Goal: Browse casually

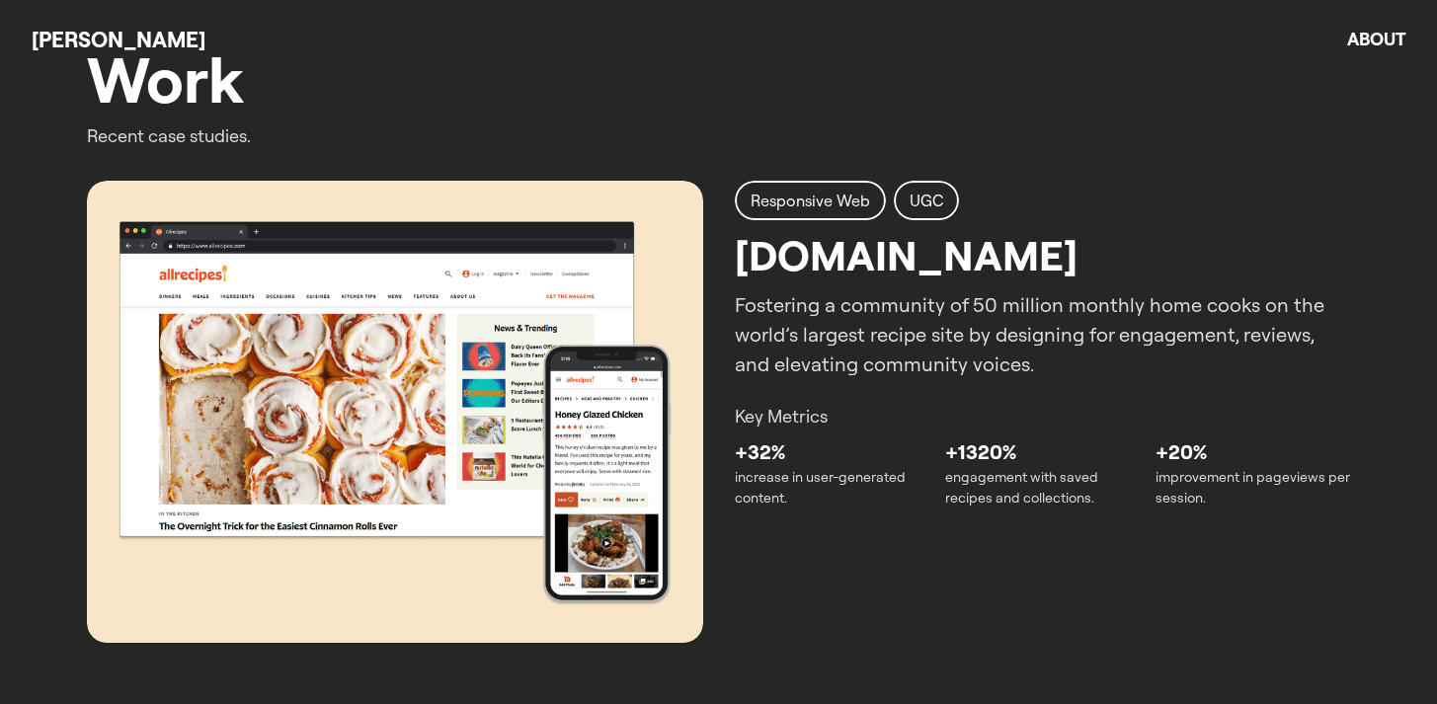
scroll to position [767, 0]
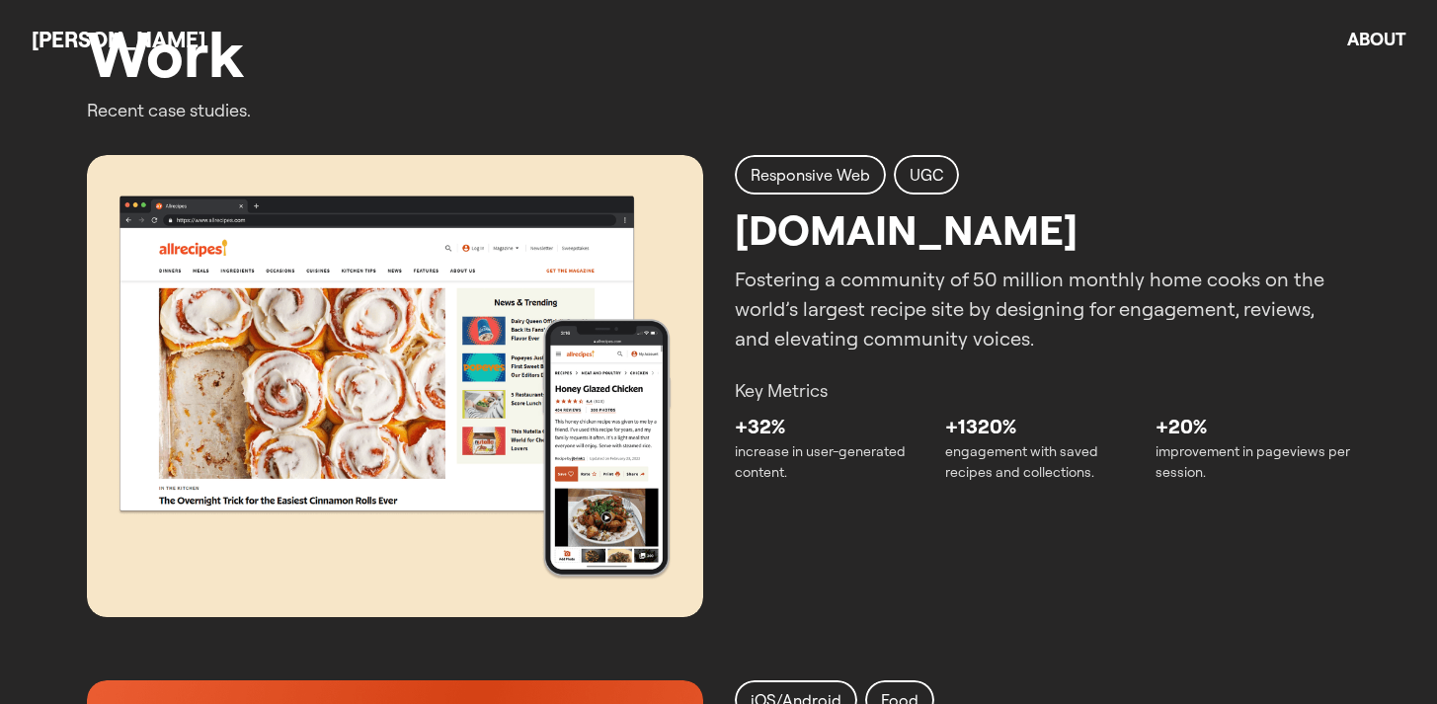
click at [523, 320] on img at bounding box center [395, 386] width 616 height 462
drag, startPoint x: 867, startPoint y: 261, endPoint x: 872, endPoint y: 285, distance: 24.2
click at [867, 261] on div "Responsive Web UGC [DOMAIN_NAME] Fostering a community of 50 million monthly ho…" at bounding box center [1043, 254] width 616 height 199
click at [524, 481] on img at bounding box center [395, 386] width 616 height 462
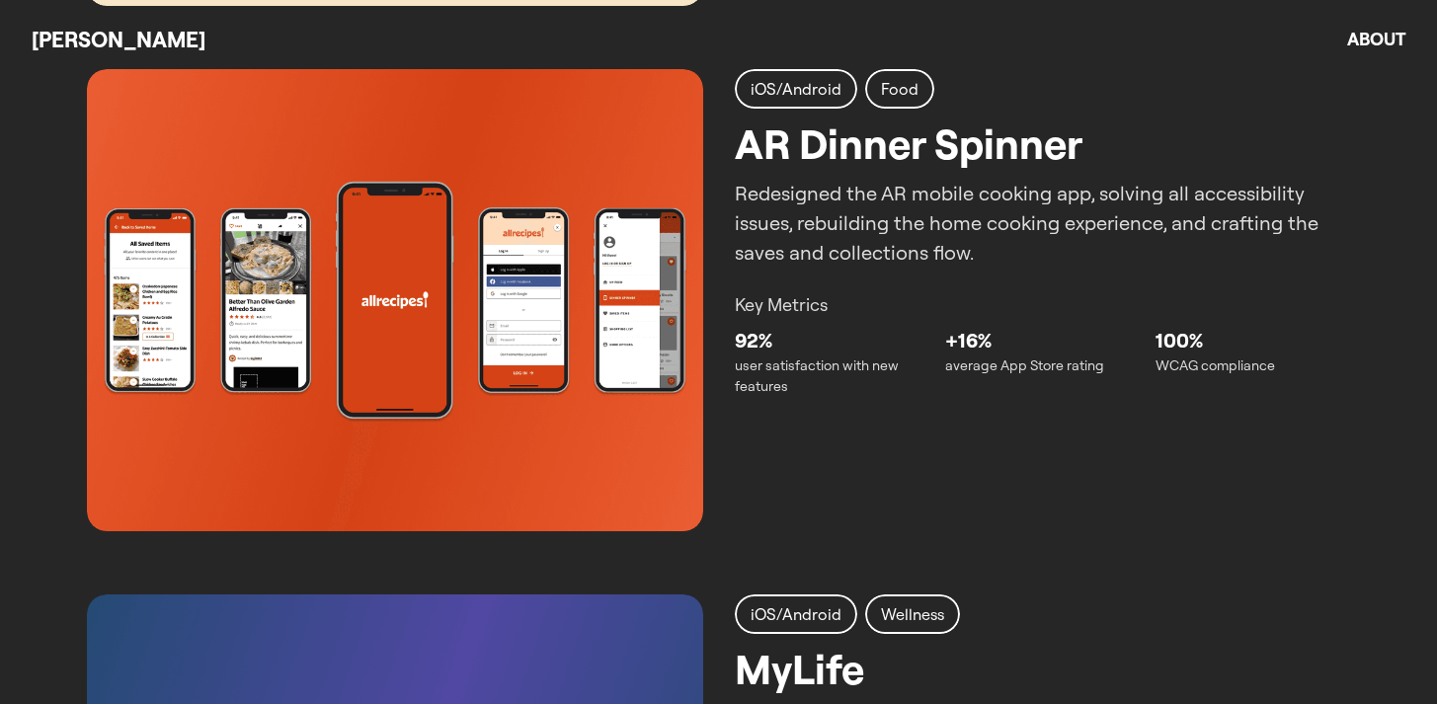
scroll to position [1404, 0]
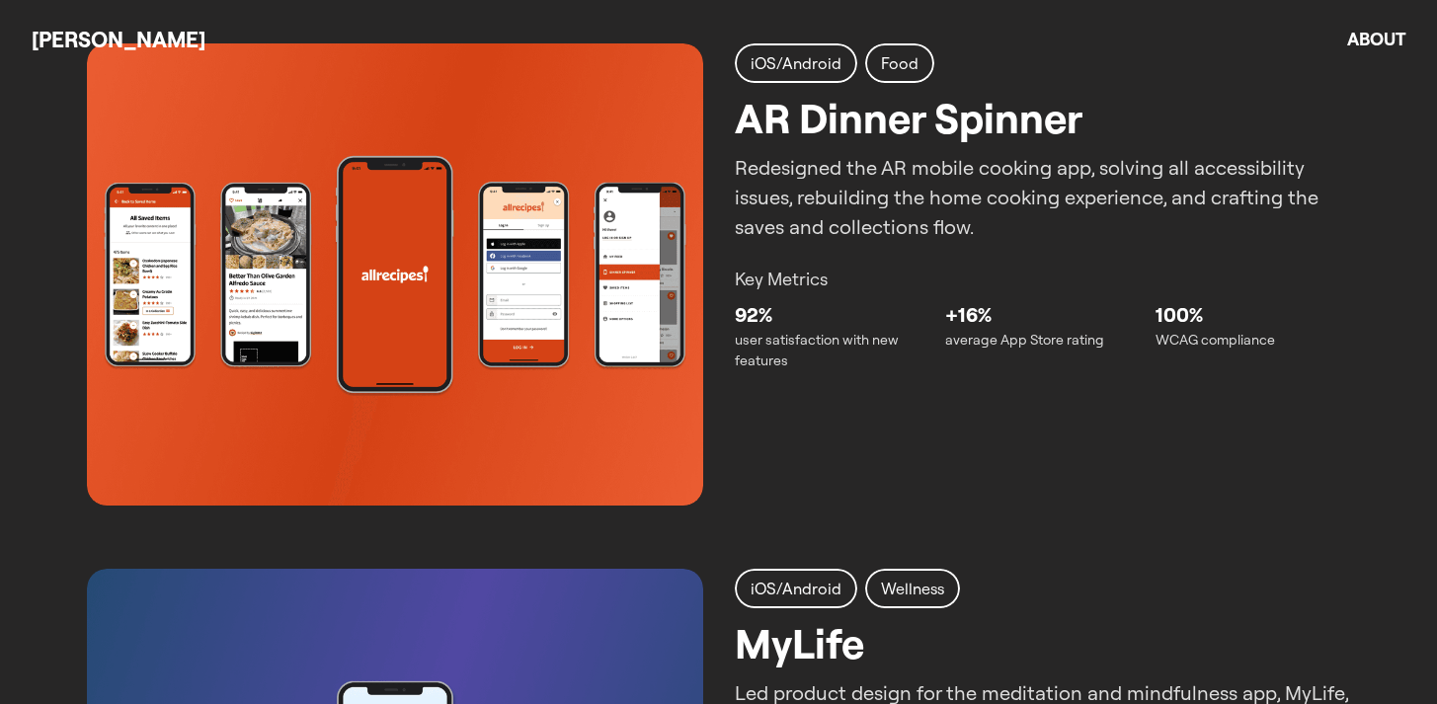
click at [603, 343] on img at bounding box center [395, 274] width 616 height 462
click at [812, 71] on div "[PERSON_NAME] About" at bounding box center [718, 39] width 1437 height 79
click at [985, 346] on p "average App Store rating" at bounding box center [1042, 340] width 195 height 21
click at [396, 306] on img at bounding box center [395, 274] width 616 height 462
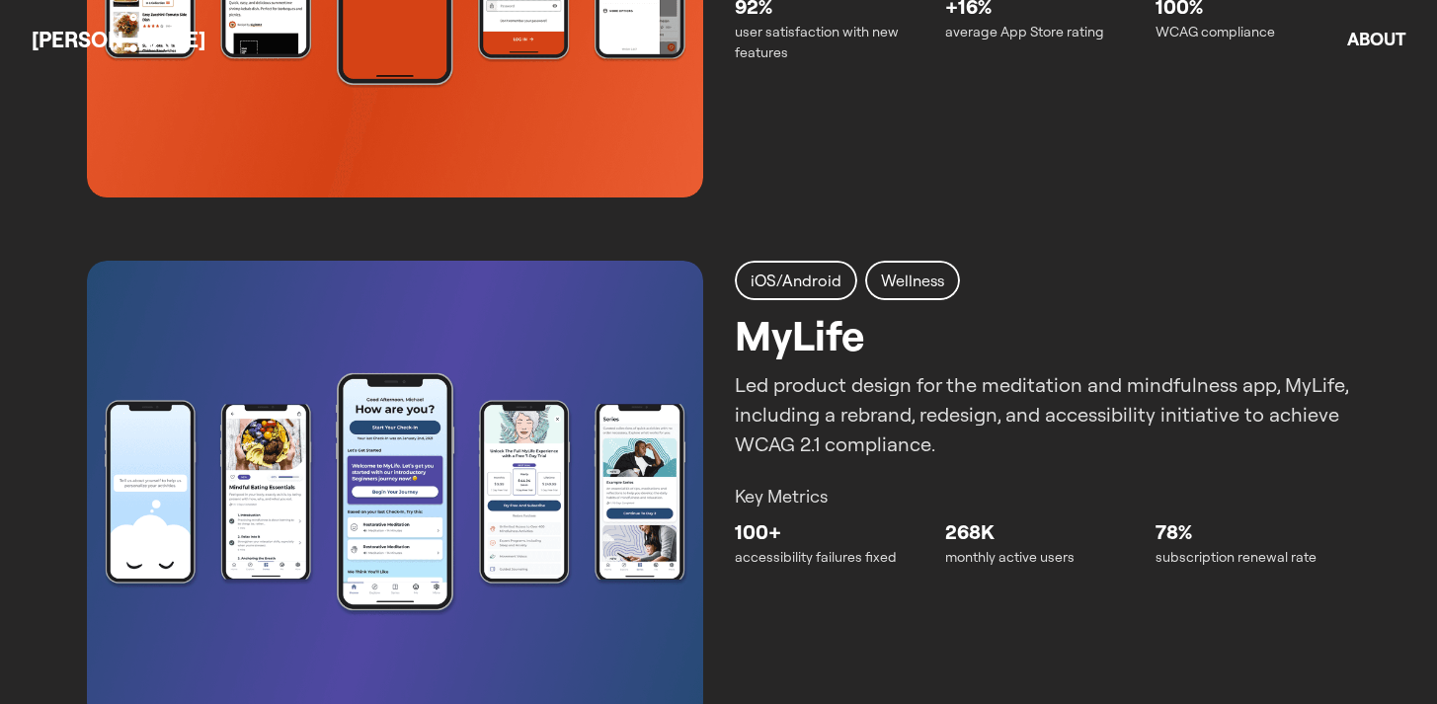
click at [489, 467] on img at bounding box center [395, 492] width 616 height 462
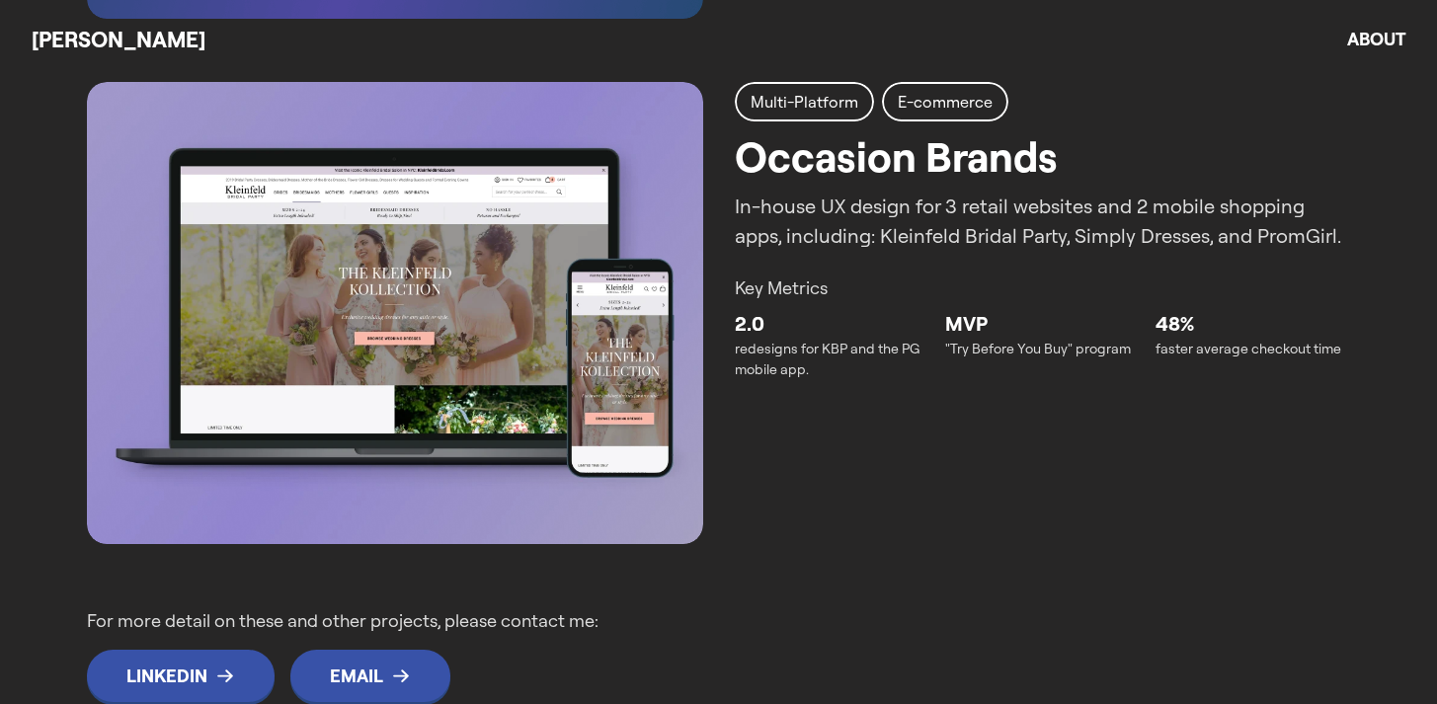
click at [505, 394] on img at bounding box center [395, 313] width 616 height 462
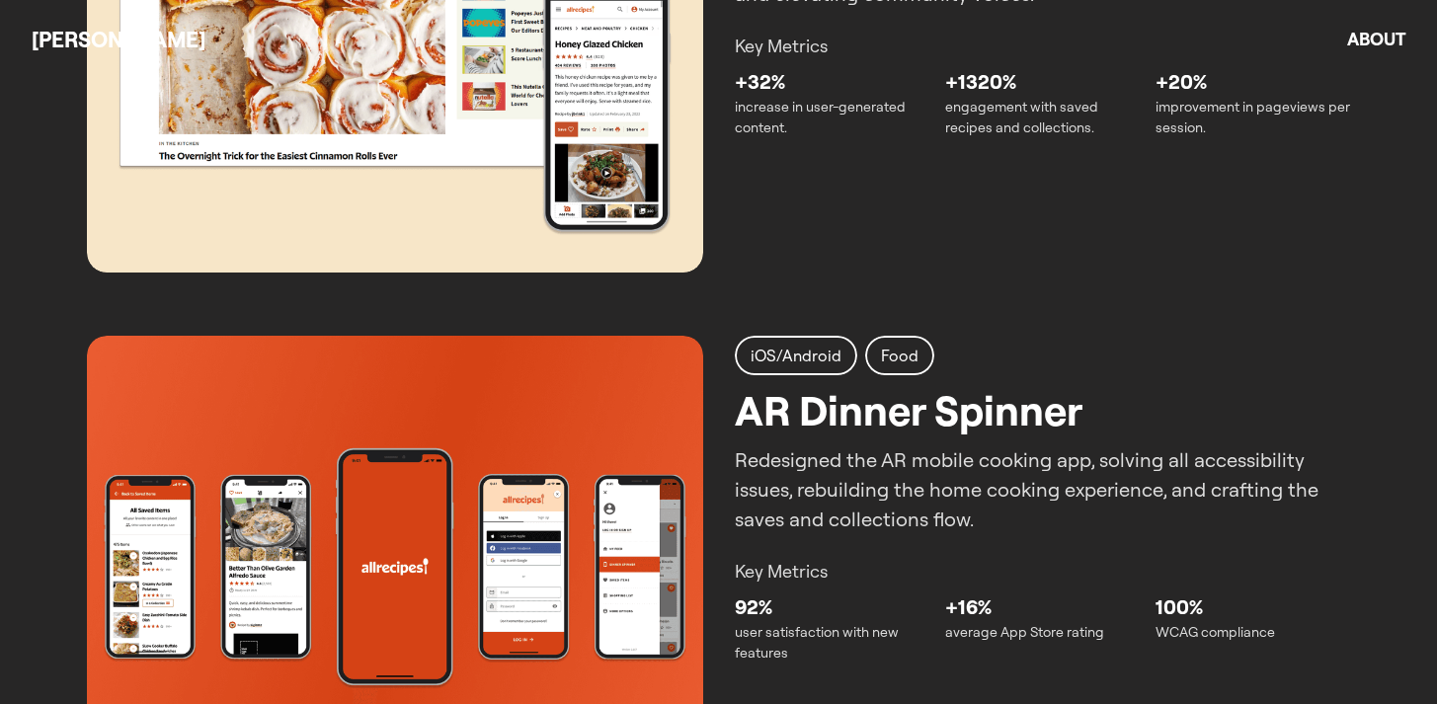
scroll to position [705, 0]
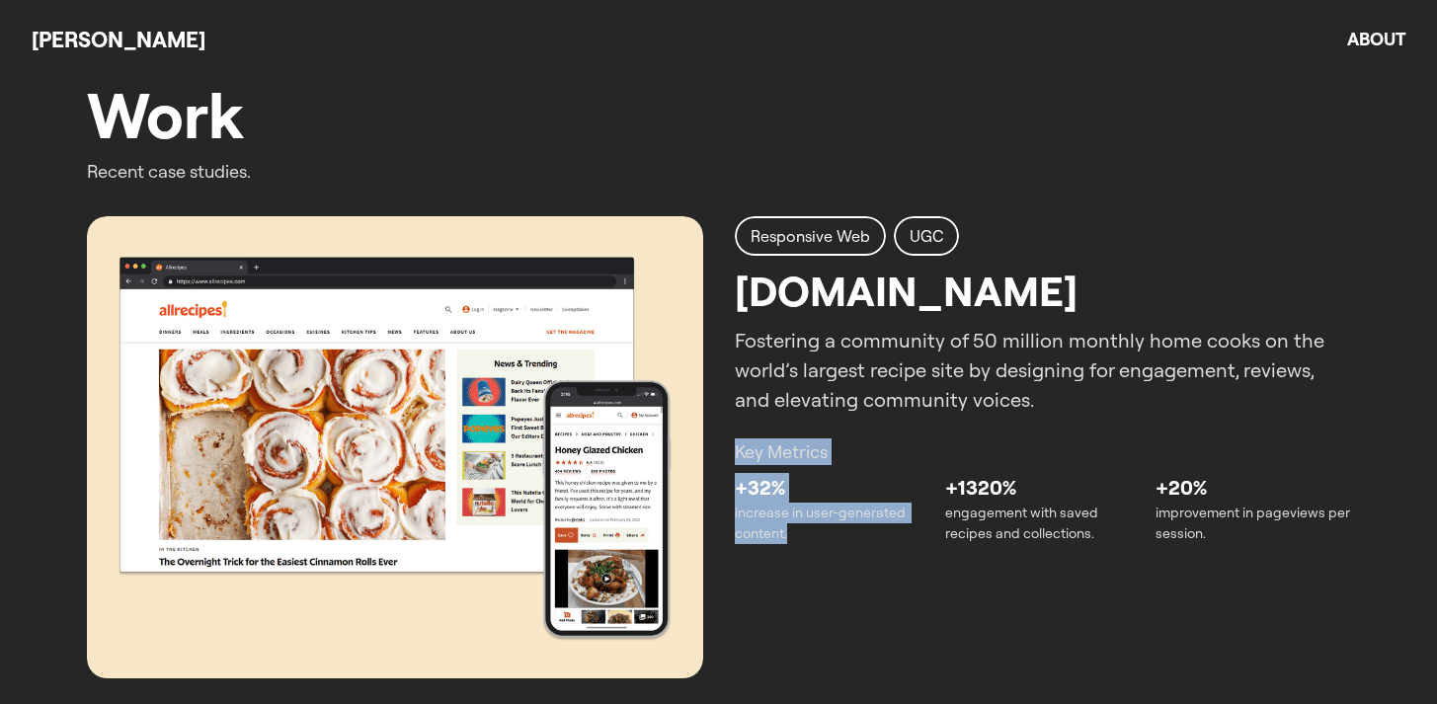
drag, startPoint x: 755, startPoint y: 431, endPoint x: 851, endPoint y: 607, distance: 200.3
click at [851, 607] on div "Responsive Web UGC [DOMAIN_NAME] Fostering a community of 50 million monthly ho…" at bounding box center [719, 447] width 1264 height 462
click at [874, 527] on p "increase in user-generated content." at bounding box center [832, 523] width 195 height 41
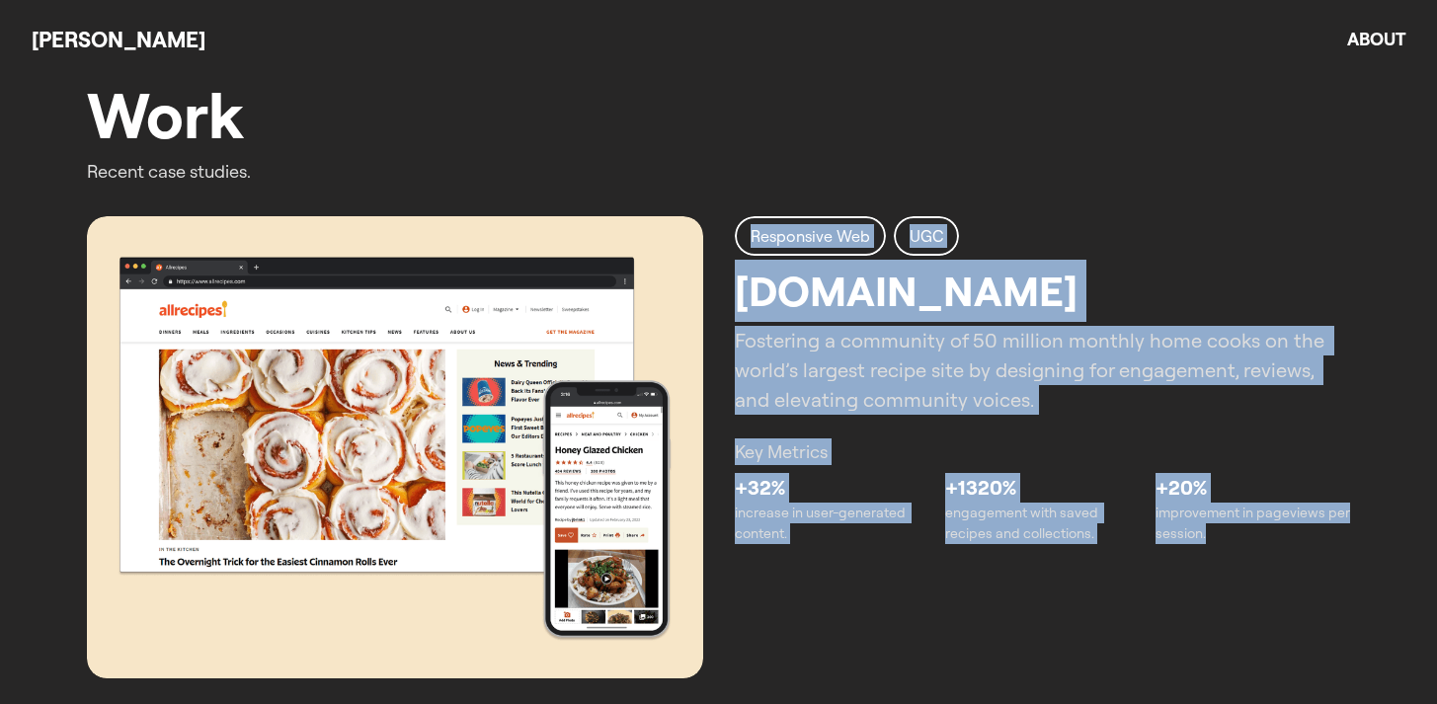
drag, startPoint x: 1138, startPoint y: 564, endPoint x: 621, endPoint y: 417, distance: 537.2
click at [621, 417] on div "Responsive Web UGC [DOMAIN_NAME] Fostering a community of 50 million monthly ho…" at bounding box center [719, 447] width 1264 height 462
click at [766, 388] on p "Fostering a community of 50 million monthly home cooks on the world’s largest r…" at bounding box center [1043, 370] width 616 height 89
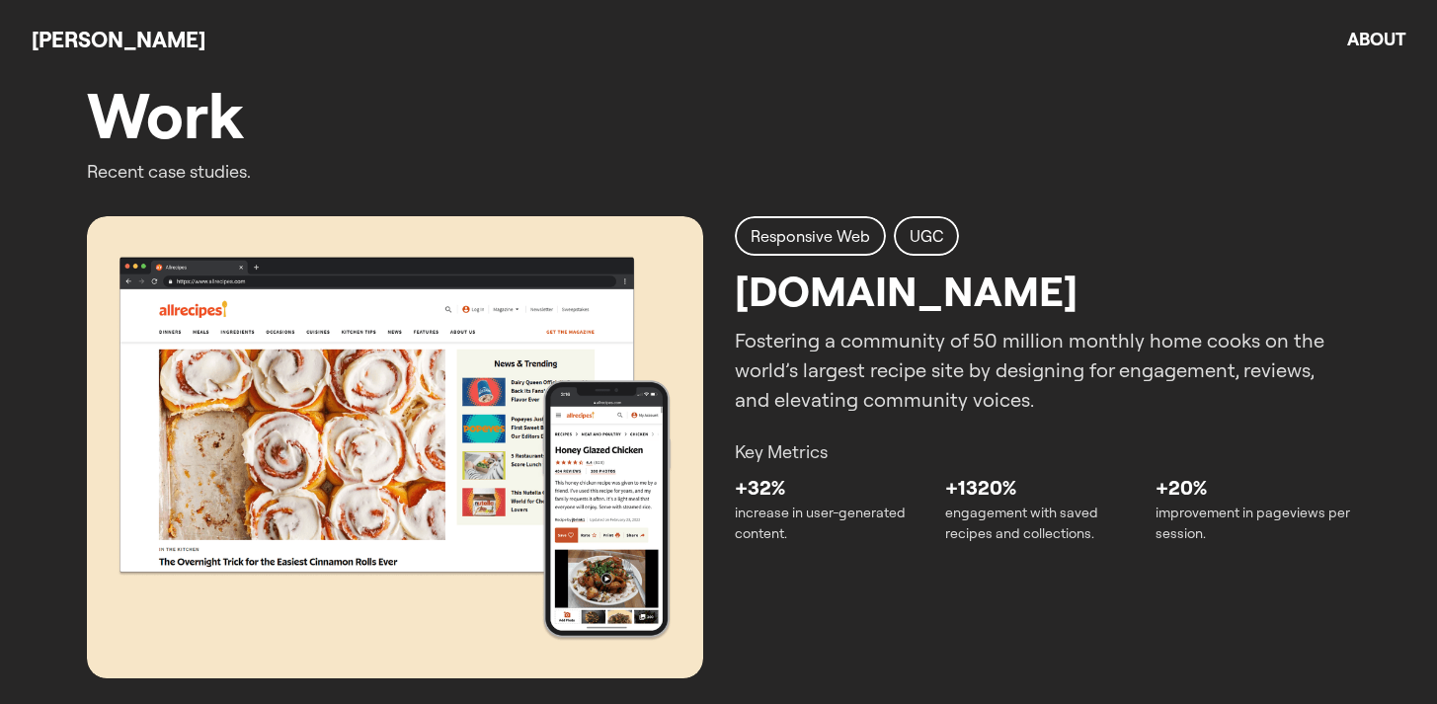
scroll to position [0, 0]
